Goal: Find specific page/section: Find specific page/section

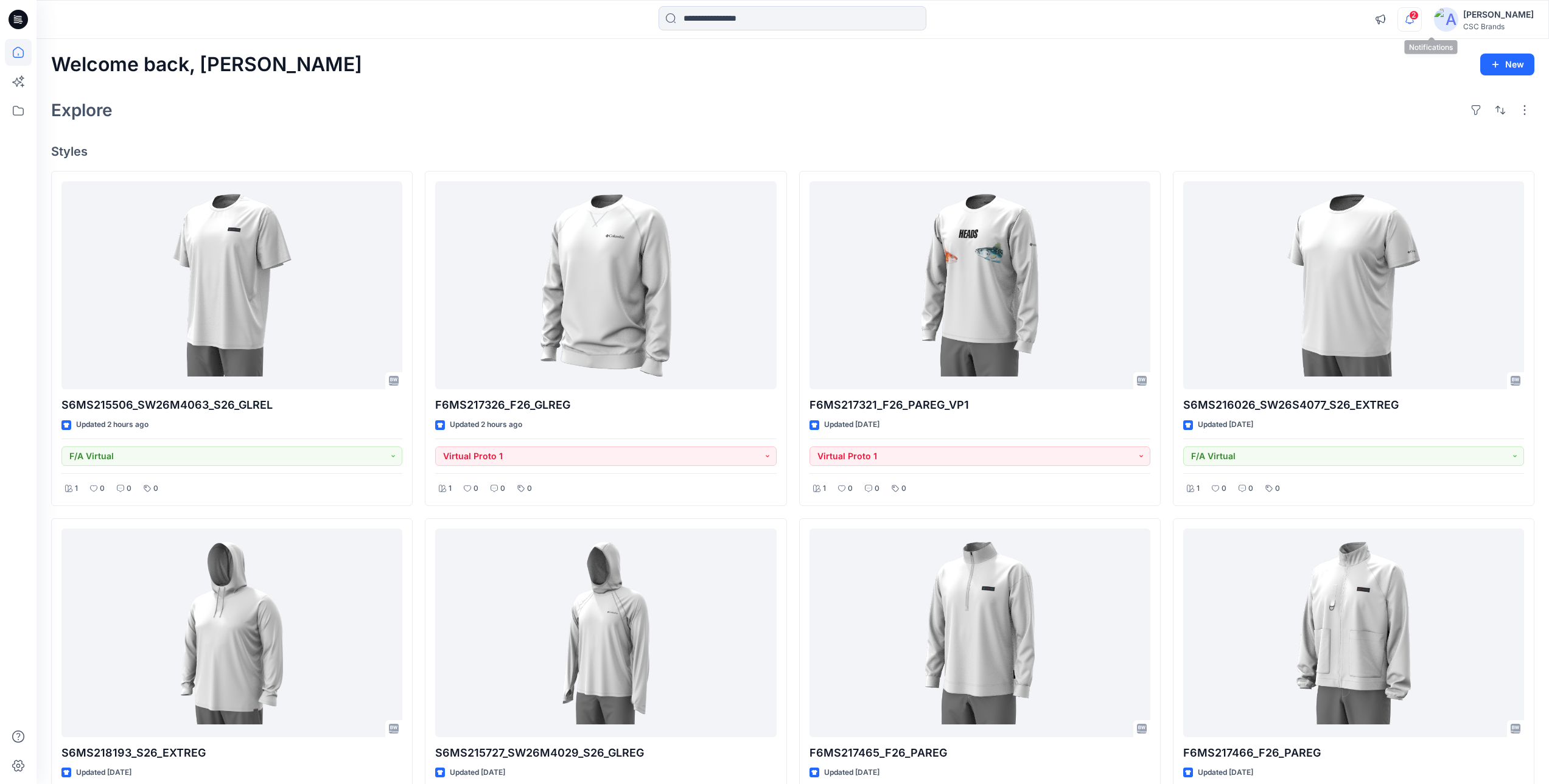
click at [1414, 22] on icon "button" at bounding box center [1410, 19] width 9 height 8
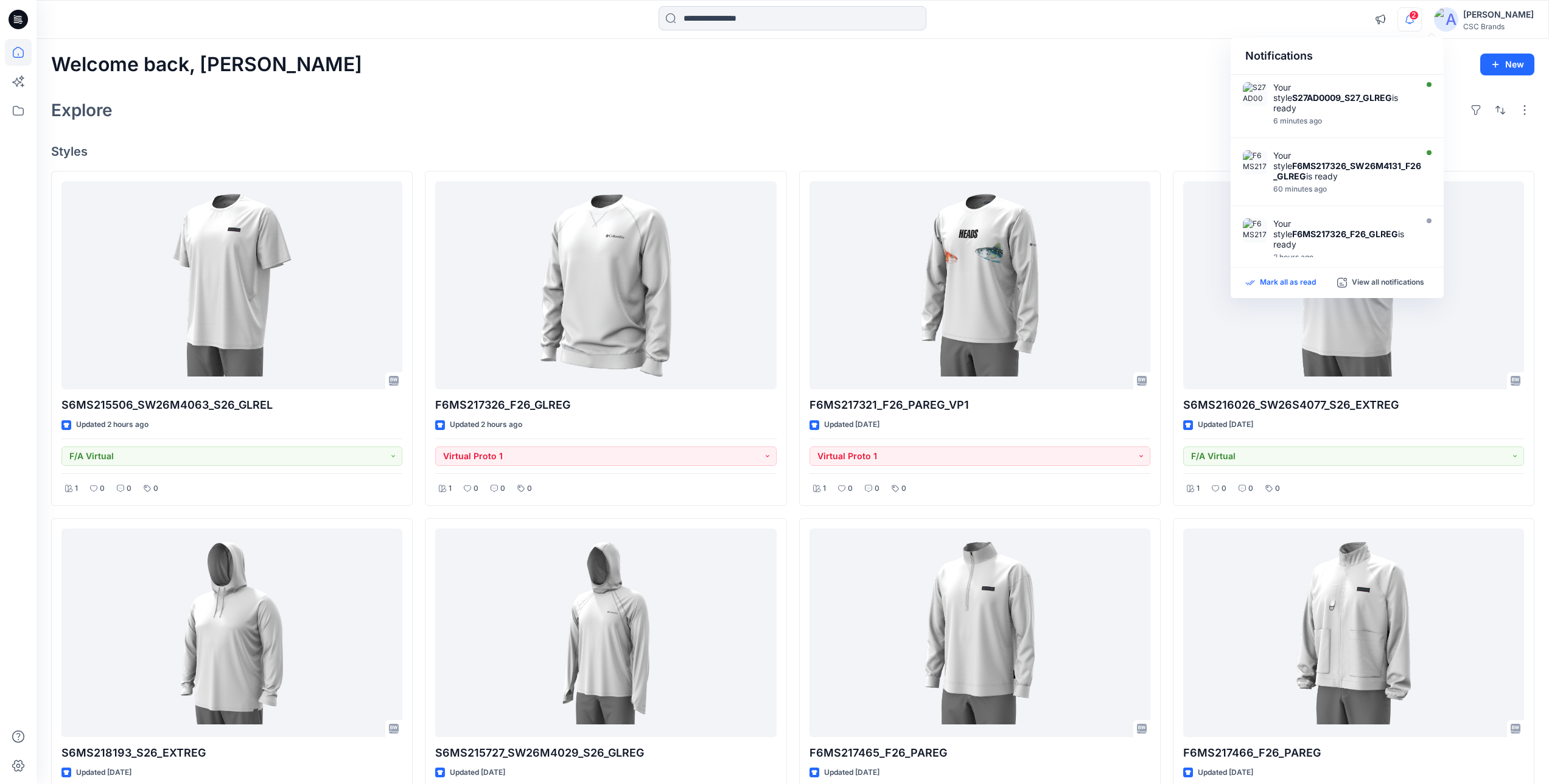
click at [1294, 281] on p "Mark all as read" at bounding box center [1288, 283] width 56 height 11
click at [1421, 19] on icon "button" at bounding box center [1410, 20] width 23 height 24
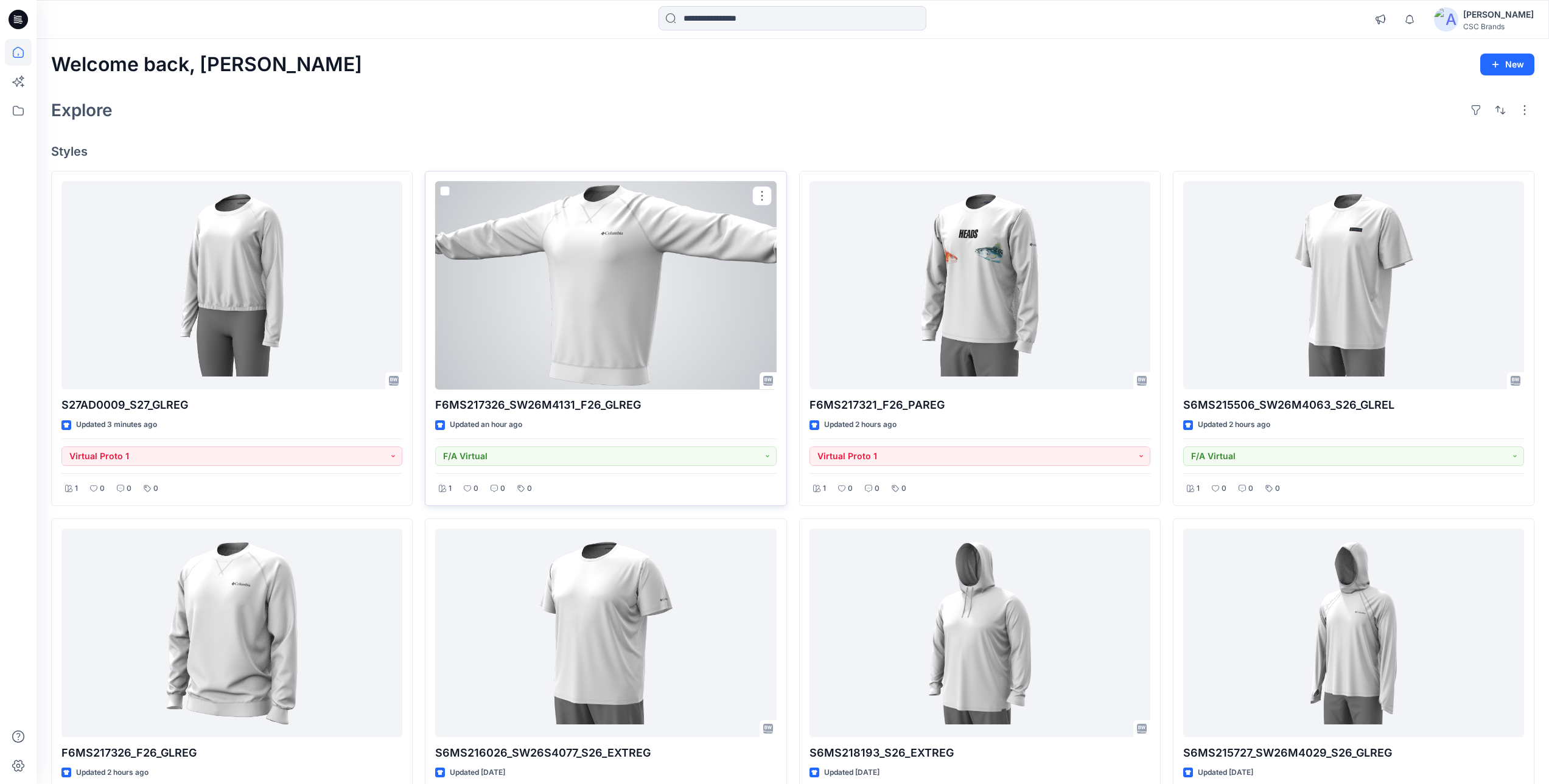
click at [627, 346] on div at bounding box center [605, 285] width 340 height 208
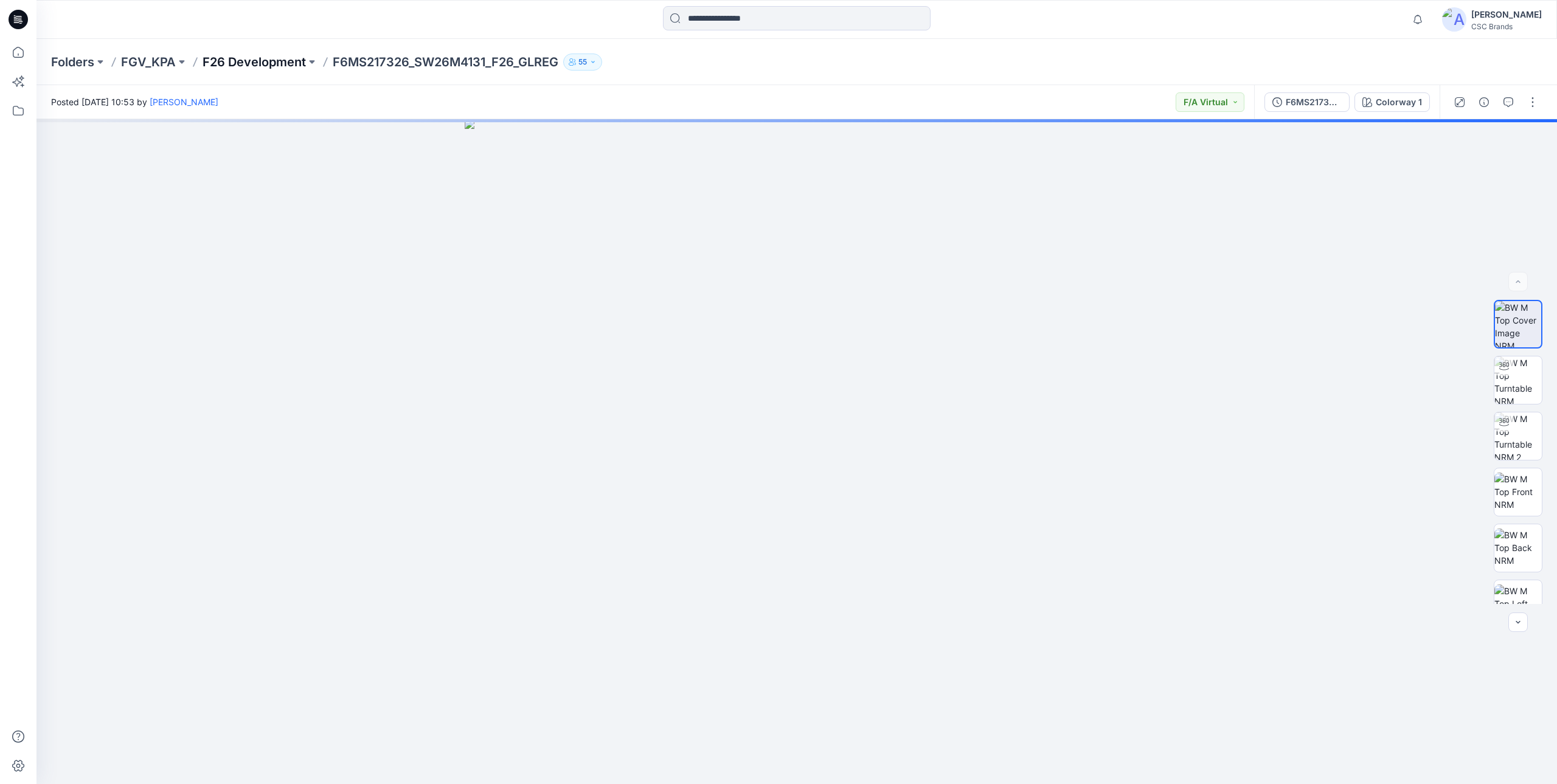
click at [247, 62] on p "F26 Development" at bounding box center [254, 62] width 103 height 17
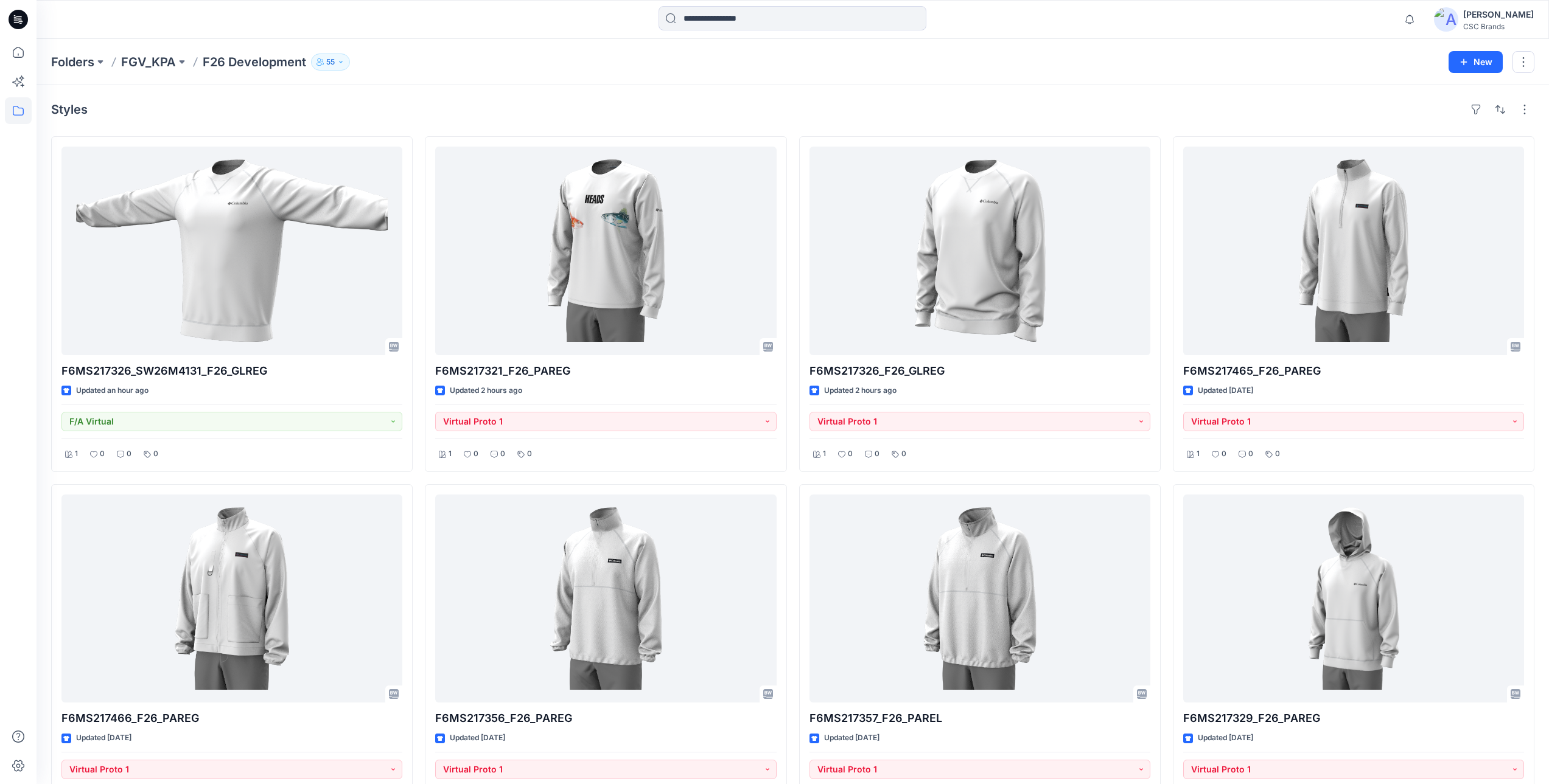
click at [497, 98] on div "Styles F6MS217326_SW26M4131_F26_GLREG Updated an hour ago F/A Virtual 1 0 0 0 F…" at bounding box center [793, 655] width 1512 height 1141
click at [15, 56] on icon at bounding box center [18, 53] width 27 height 27
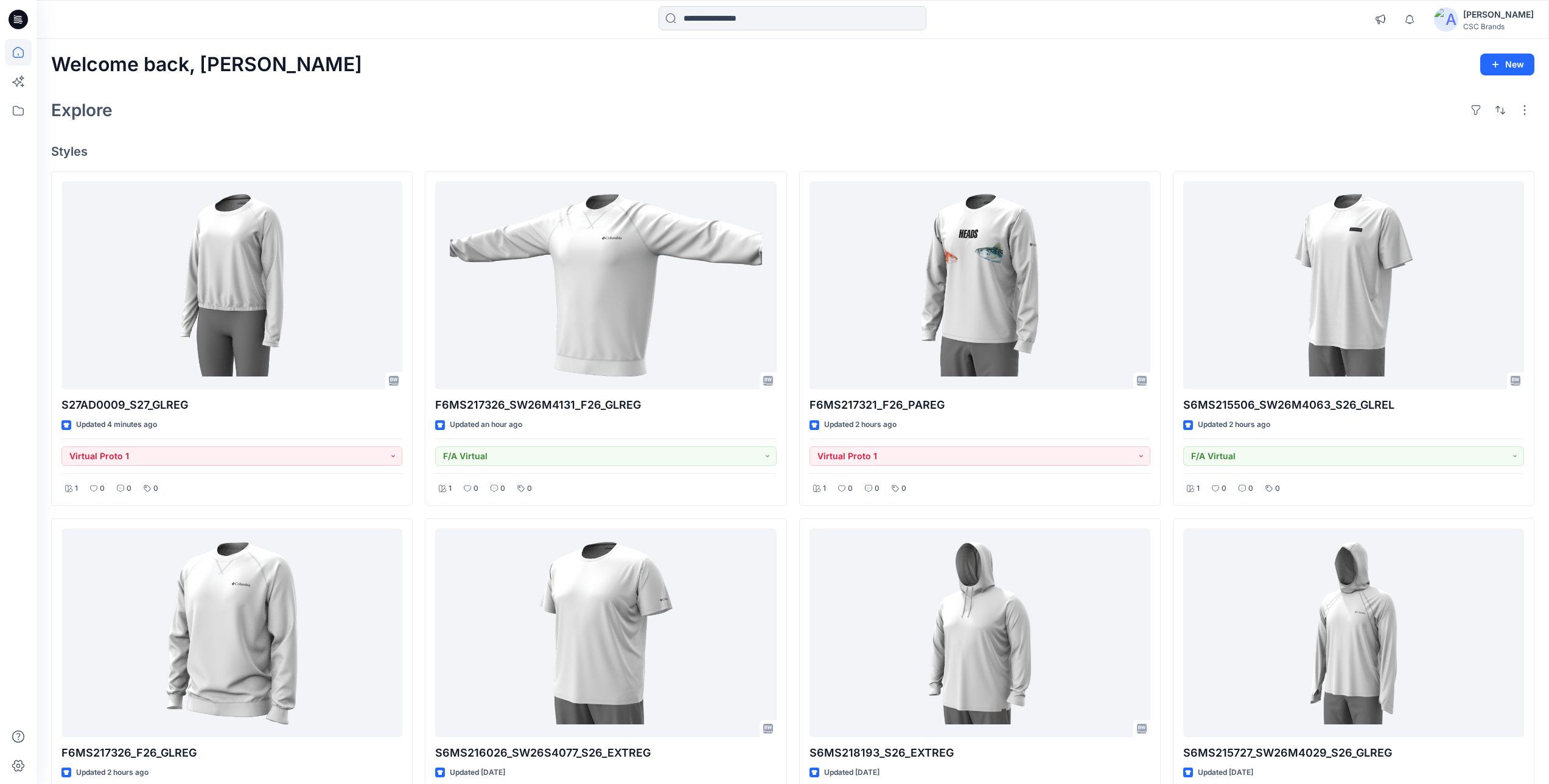
click at [548, 144] on h4 "Styles" at bounding box center [793, 152] width 1483 height 15
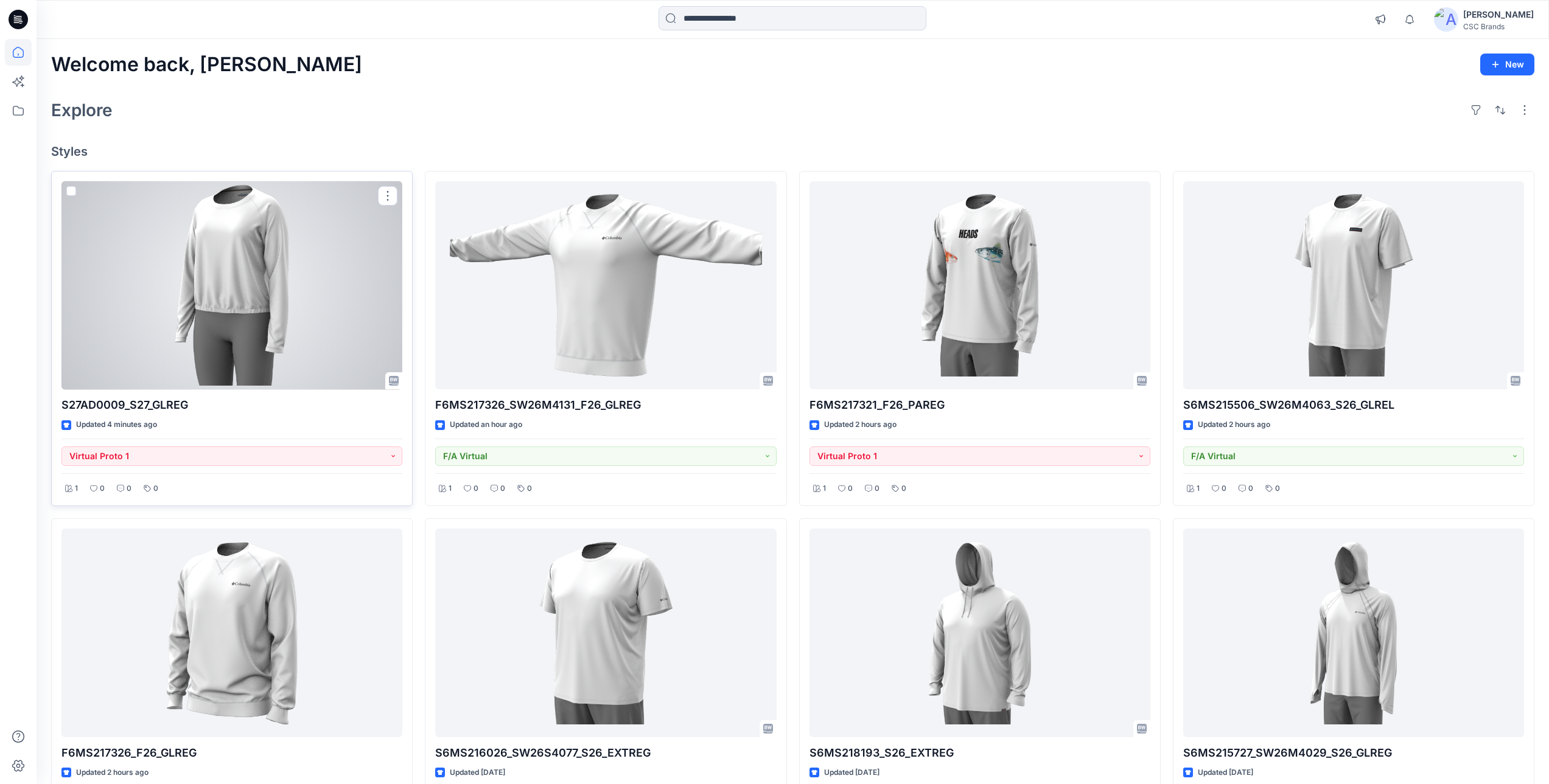
click at [237, 339] on div at bounding box center [232, 285] width 340 height 208
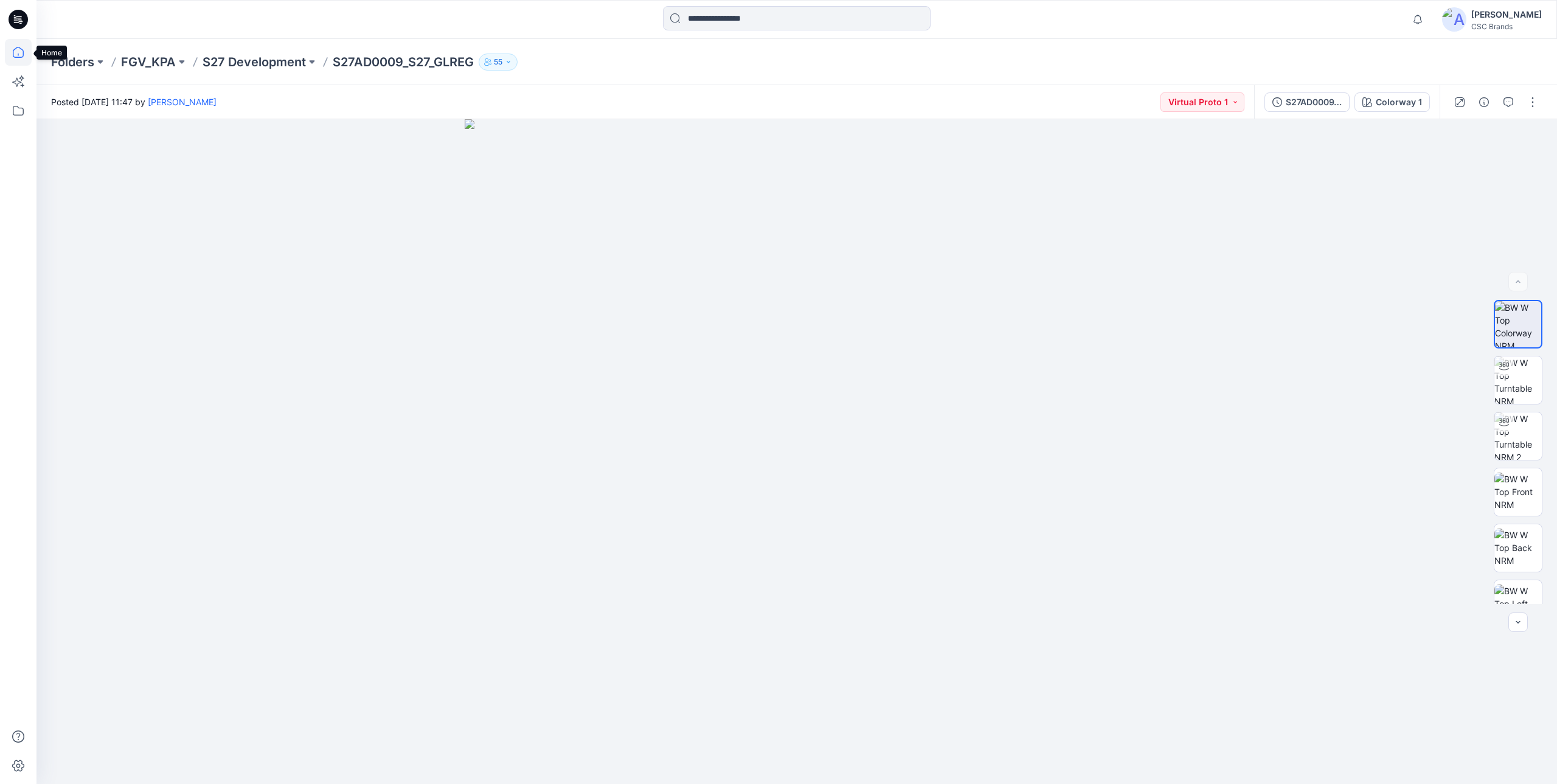
click at [9, 47] on icon at bounding box center [18, 53] width 27 height 27
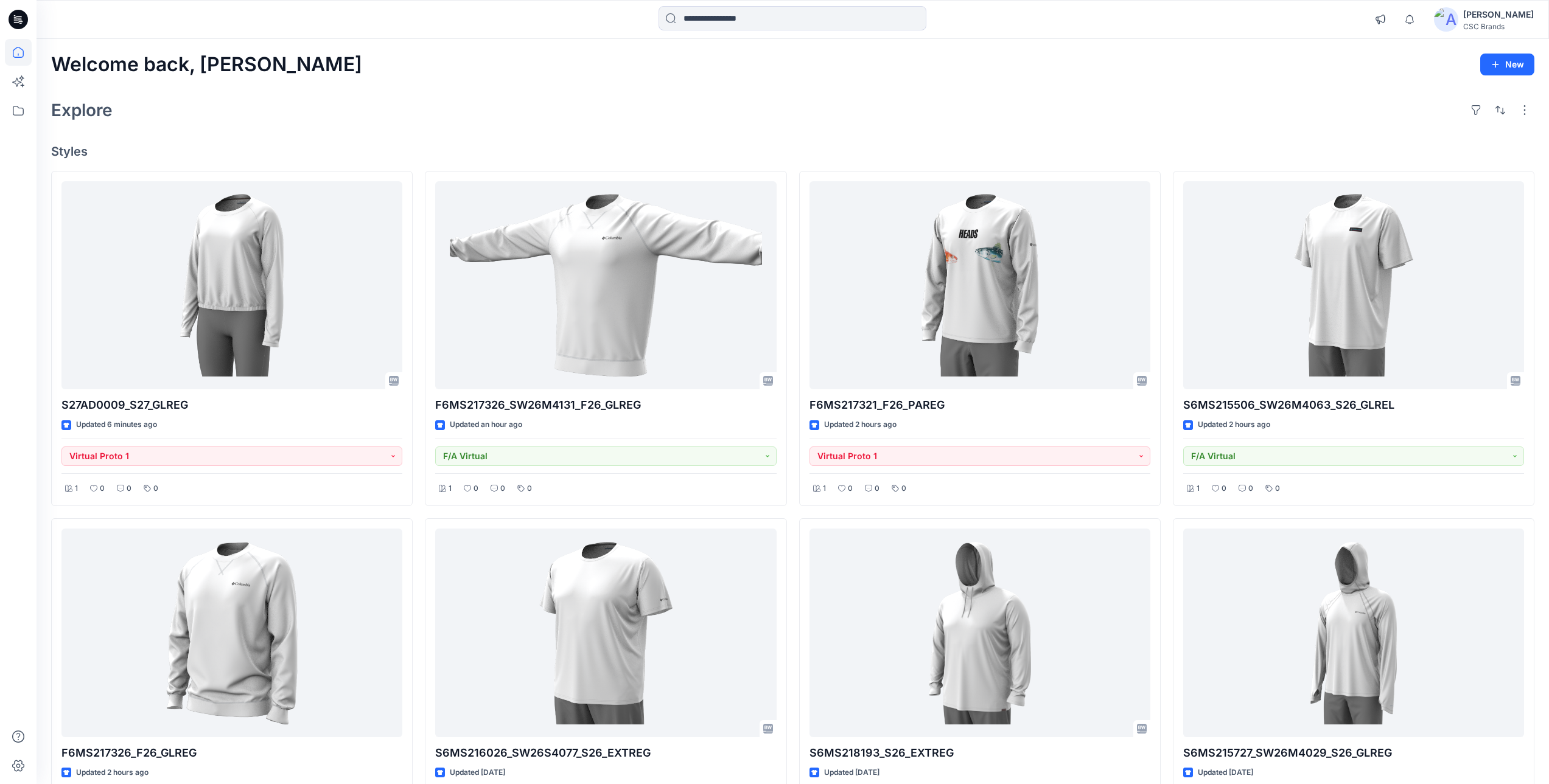
drag, startPoint x: 800, startPoint y: 91, endPoint x: 853, endPoint y: 127, distance: 64.1
click at [800, 92] on div "Welcome back, [PERSON_NAME] New Explore Styles S27AD0009_S27_GLREG Updated 6 mi…" at bounding box center [793, 650] width 1512 height 1222
